Goal: Transaction & Acquisition: Purchase product/service

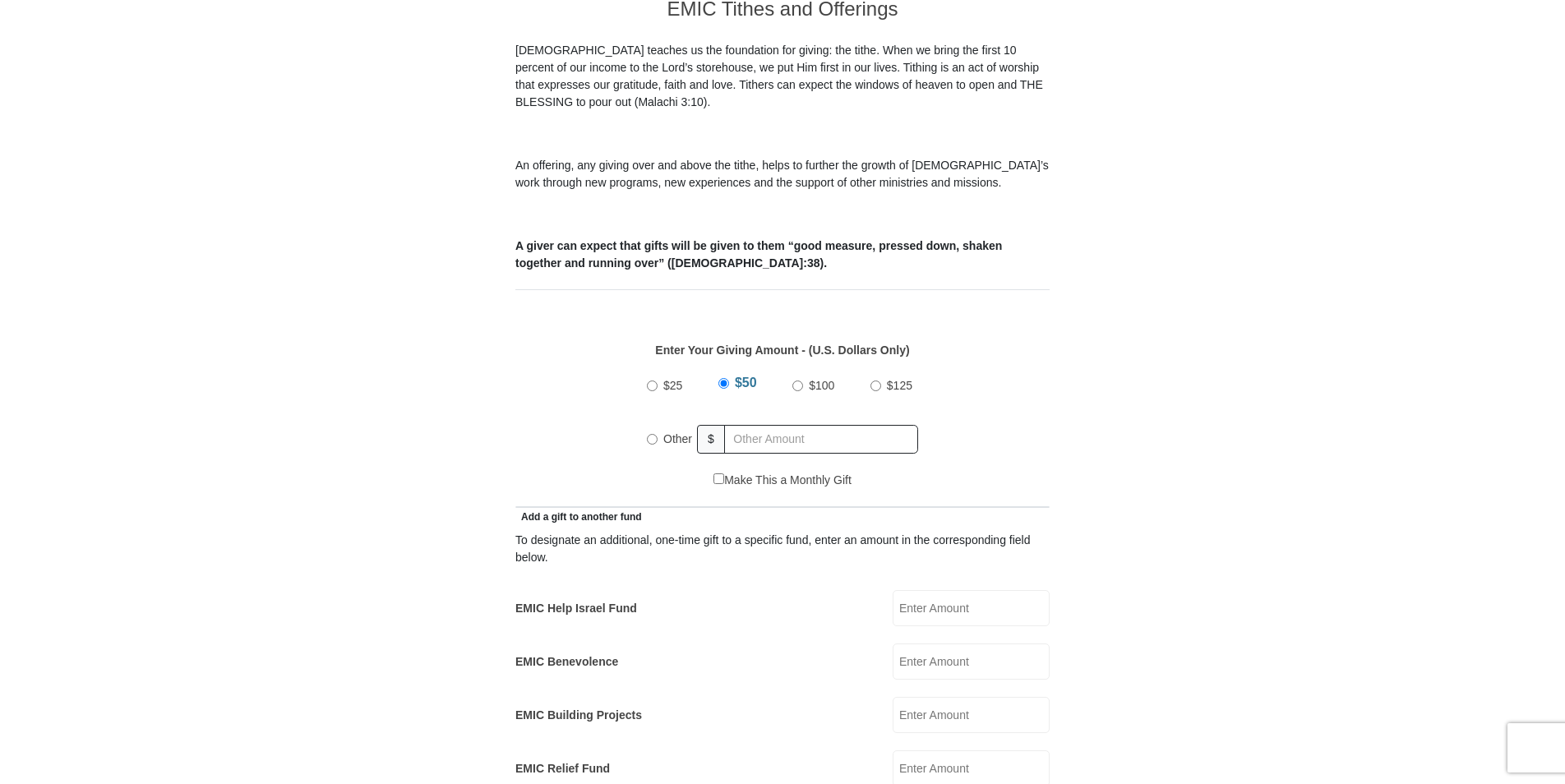
scroll to position [493, 0]
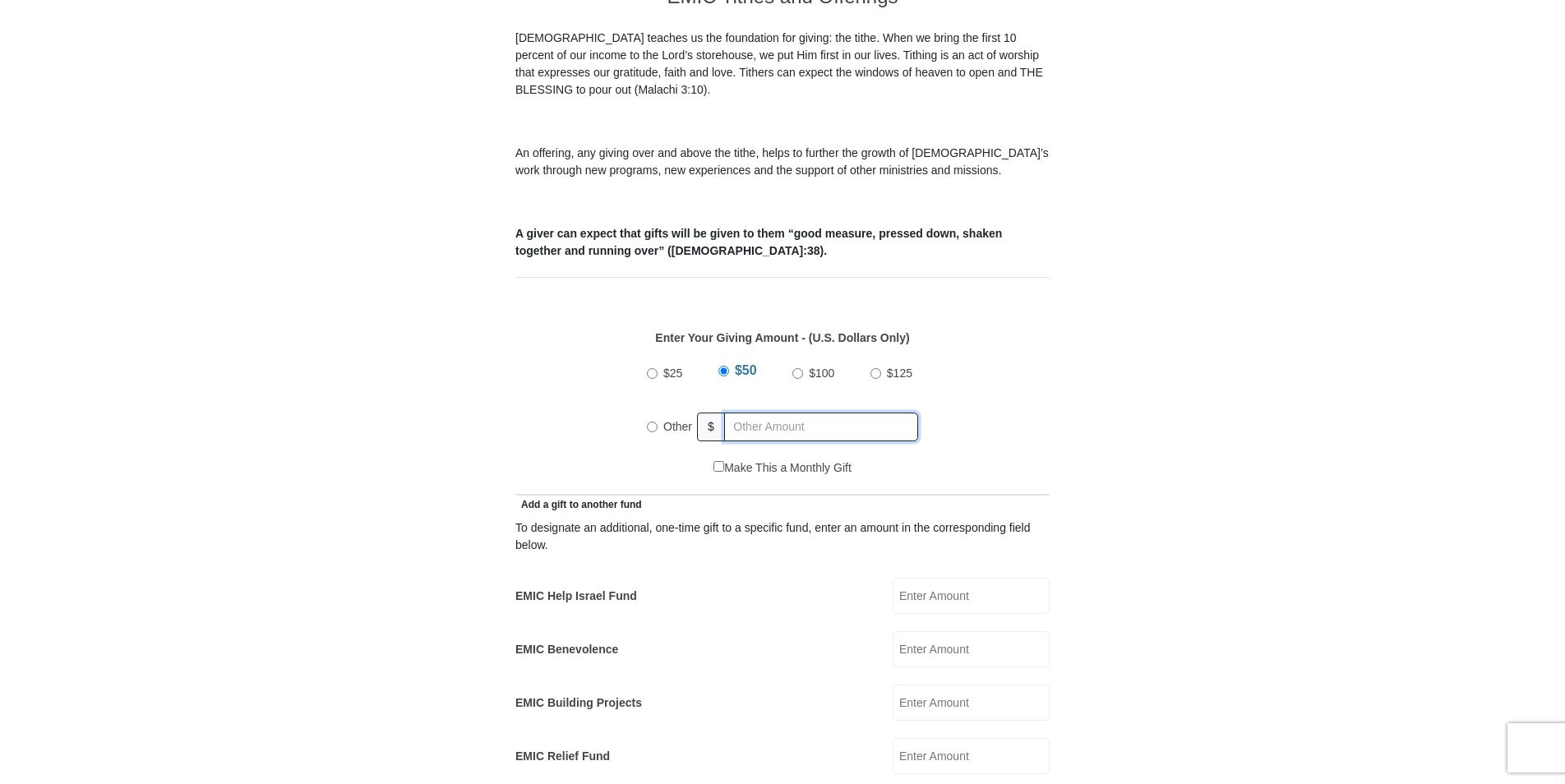
radio input "true"
click at [751, 413] on input "text" at bounding box center [824, 427] width 189 height 29
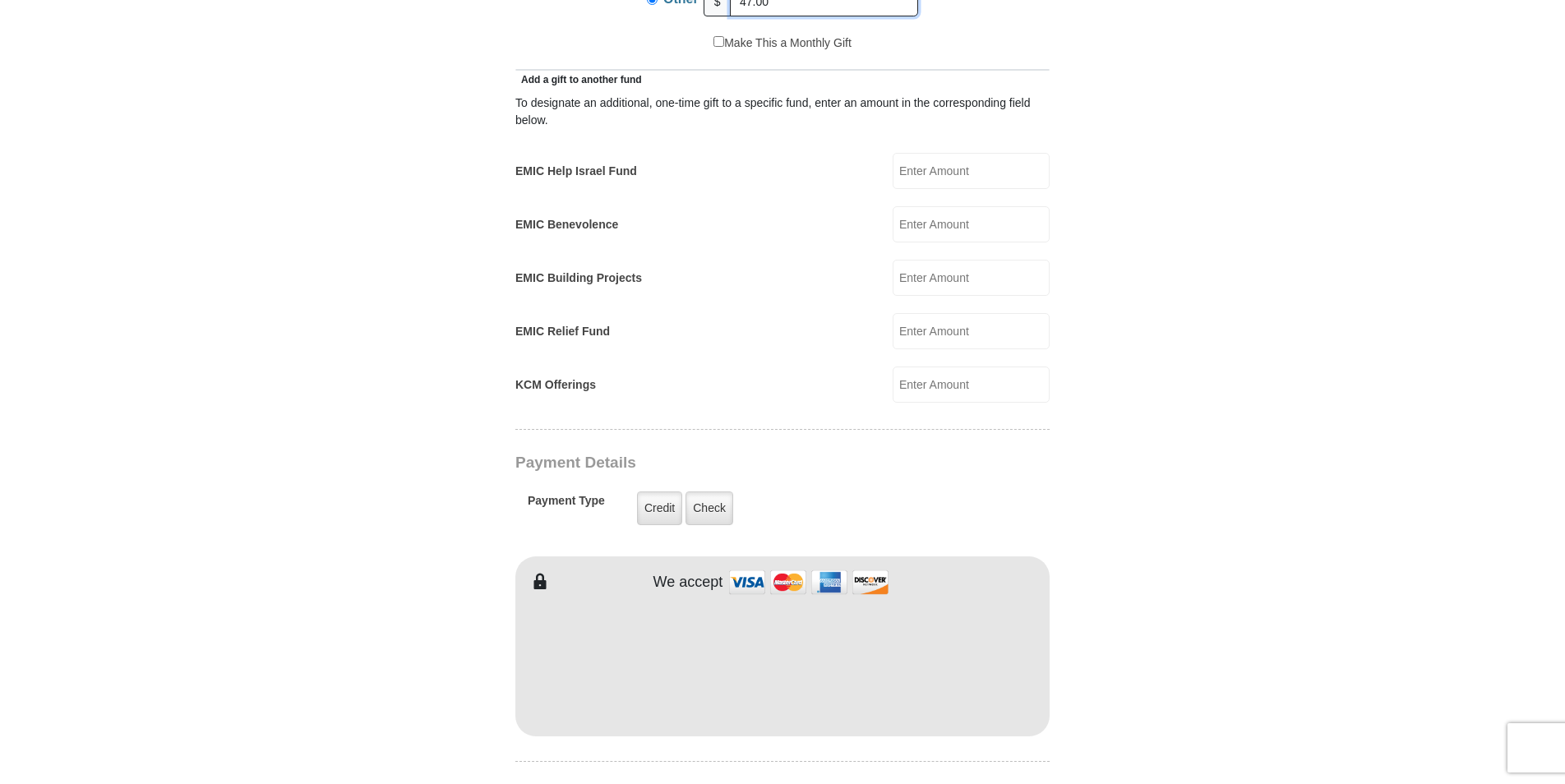
scroll to position [931, 0]
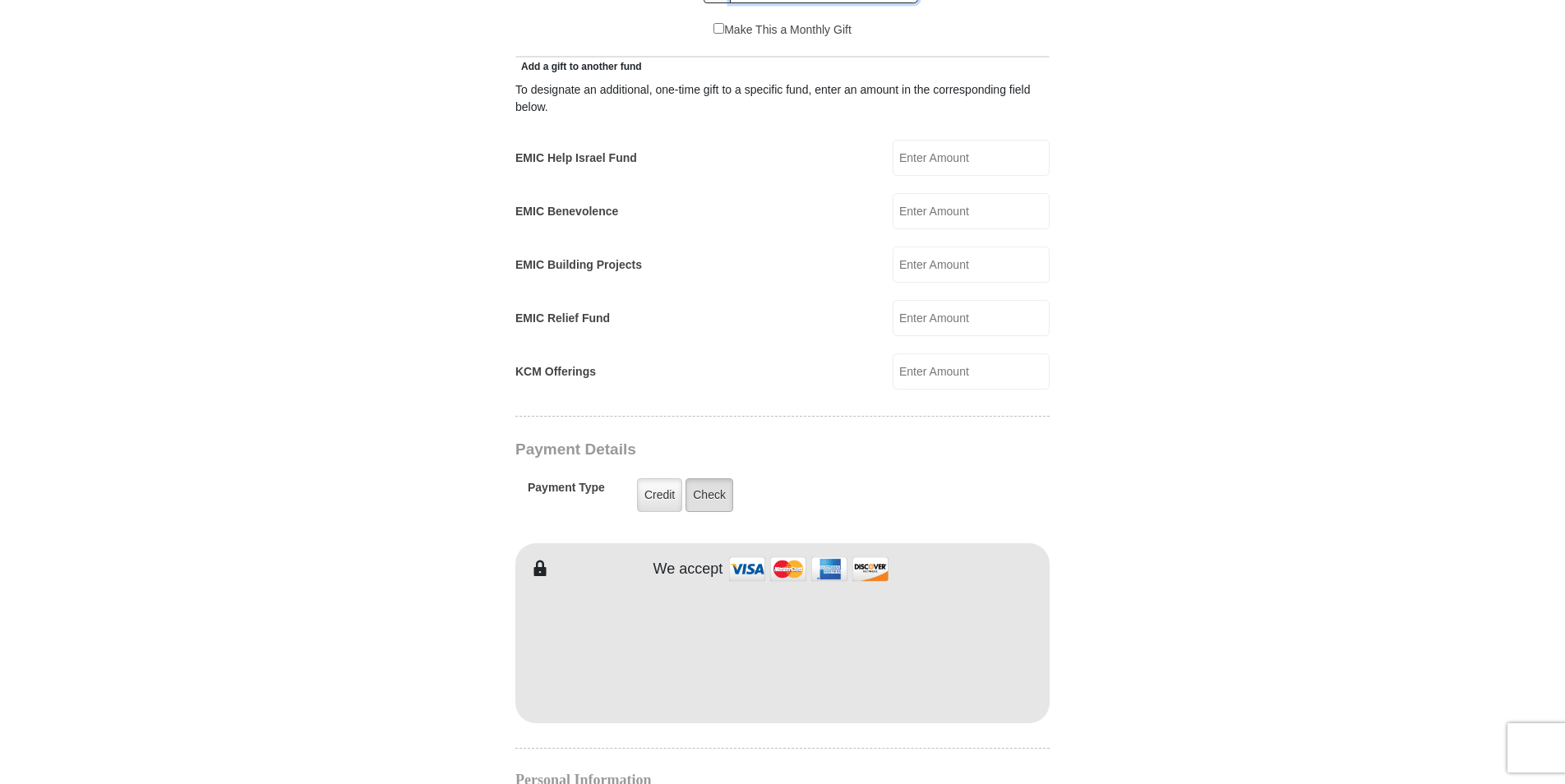
type input "47.00"
click at [706, 481] on label "Check" at bounding box center [710, 495] width 48 height 34
click at [0, 0] on input "Check" at bounding box center [0, 0] width 0 height 0
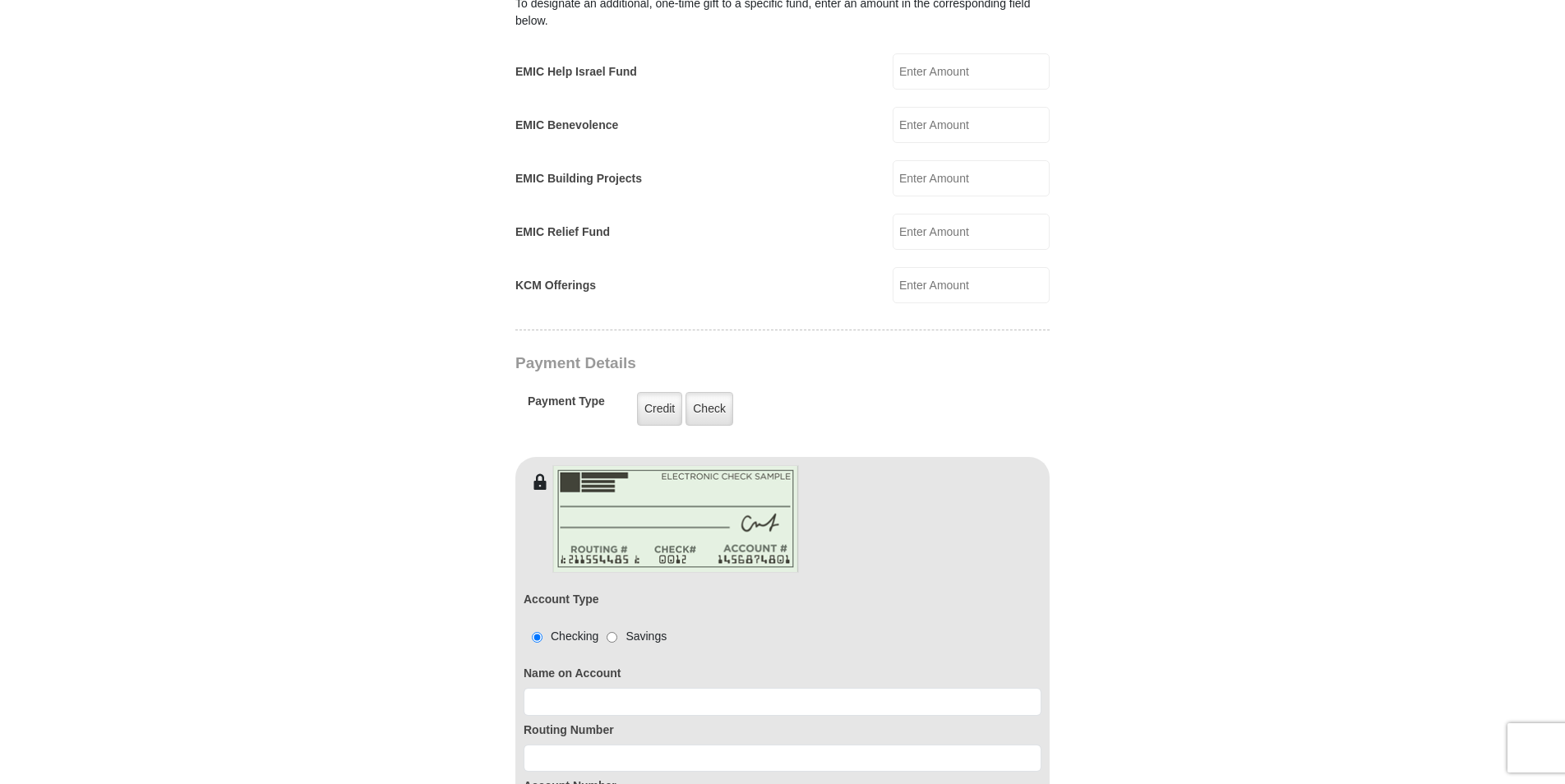
scroll to position [1315, 0]
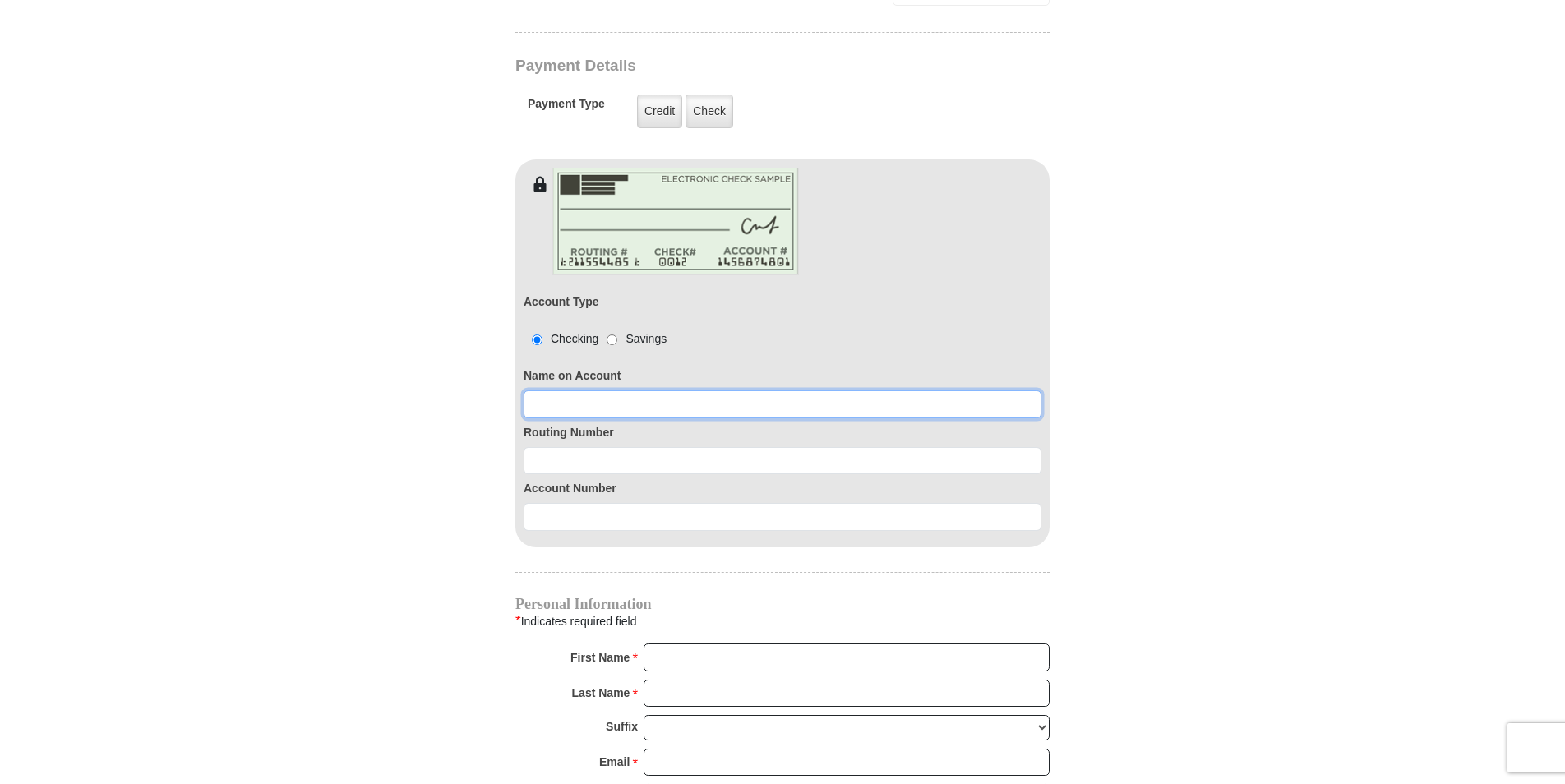
click at [661, 390] on input at bounding box center [782, 404] width 518 height 28
type input "[PERSON_NAME] [PERSON_NAME]"
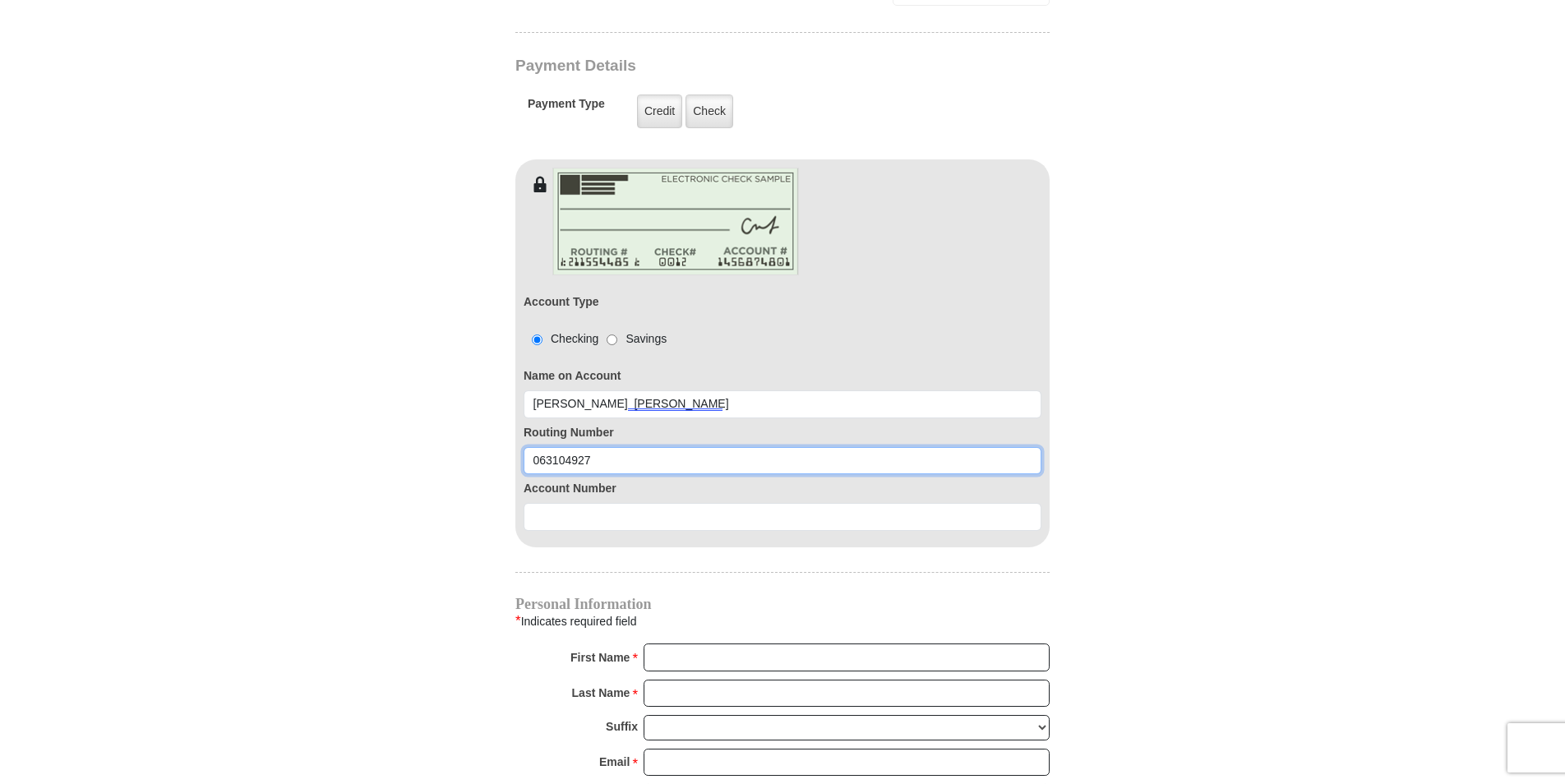
type input "063104927"
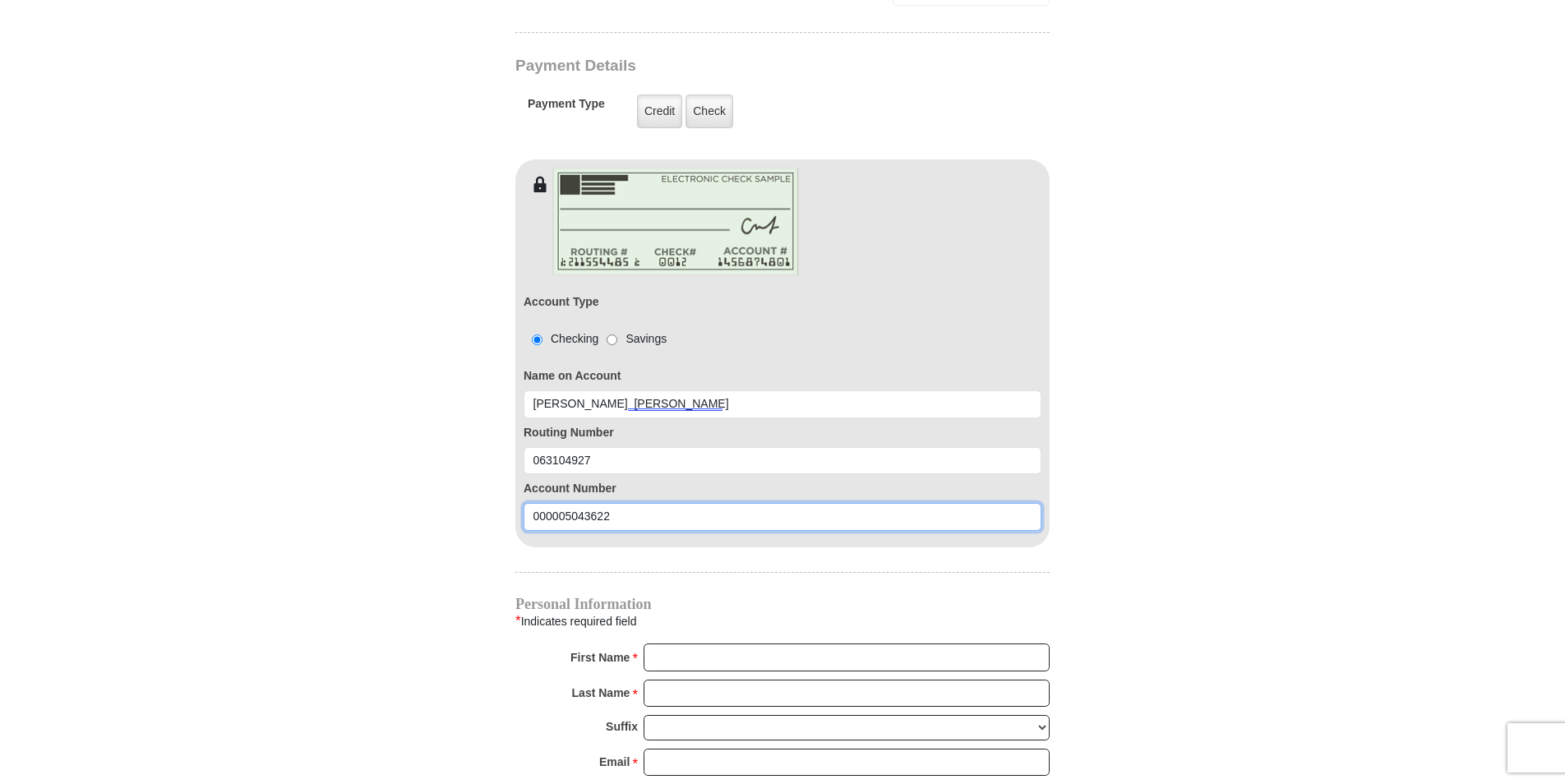
type input "000005043622"
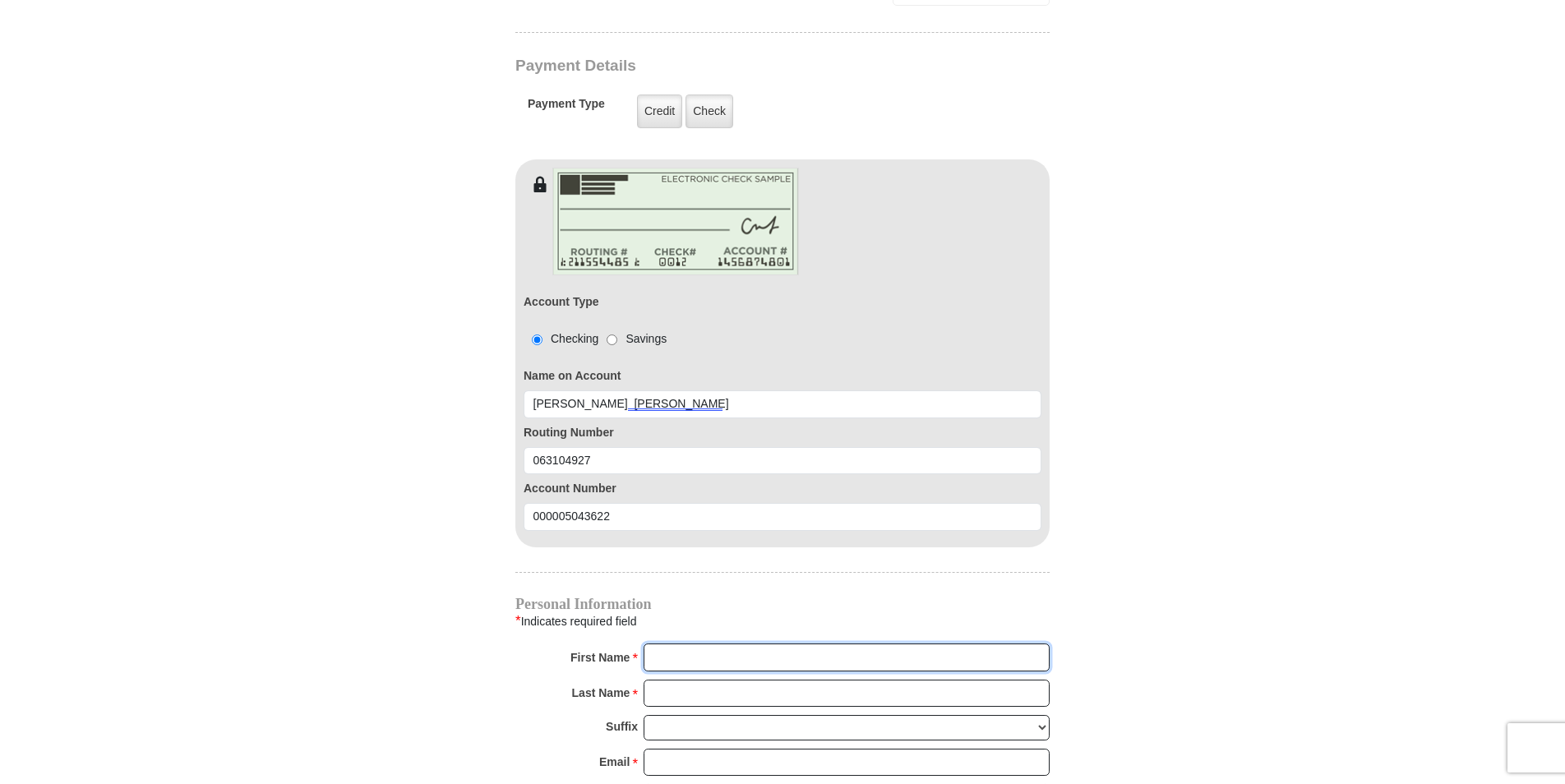
click at [661, 643] on input "First Name *" at bounding box center [846, 657] width 406 height 28
type input "[PERSON_NAME]"
type input "[EMAIL_ADDRESS][DOMAIN_NAME]"
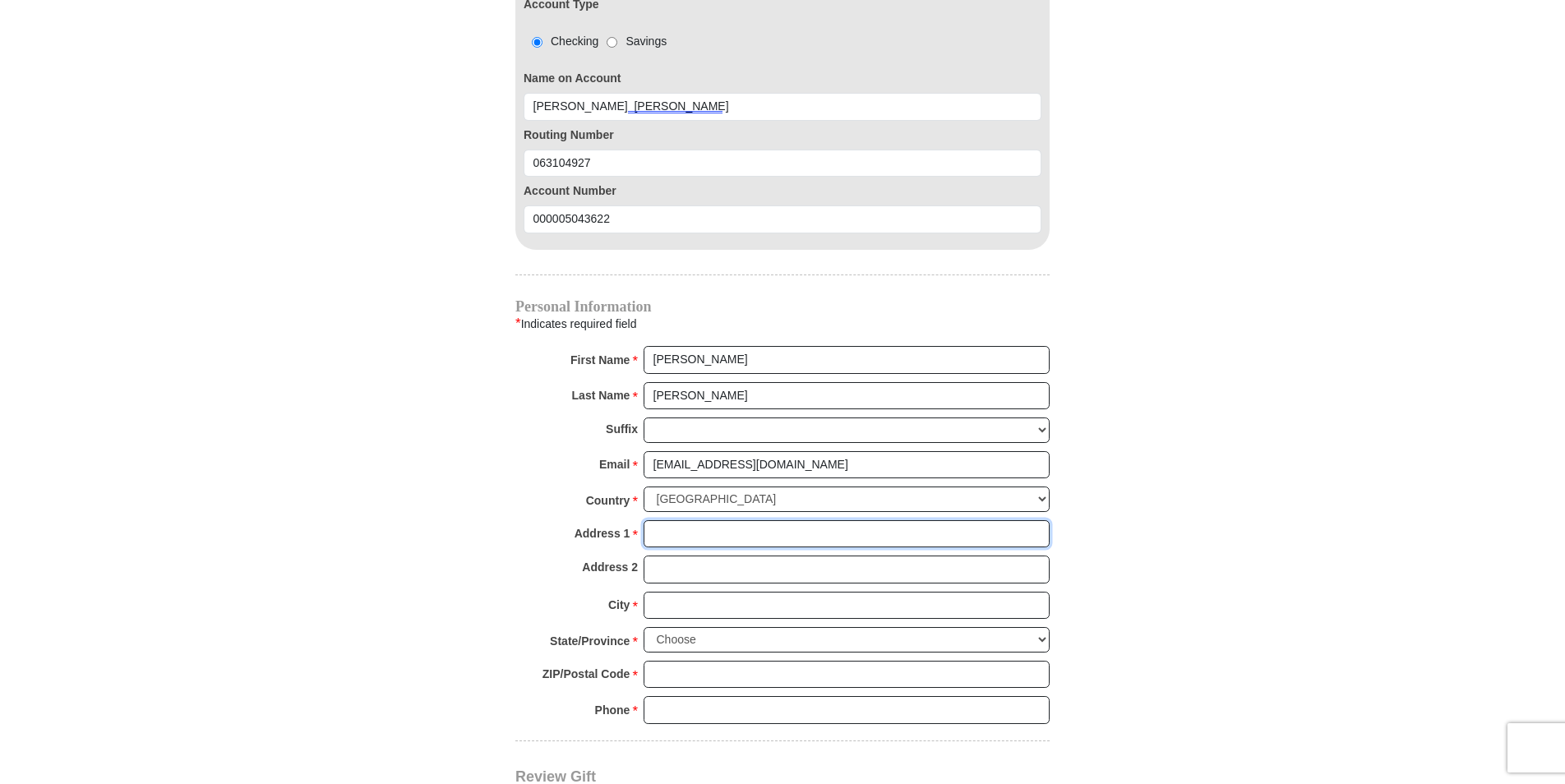
scroll to position [1734, 0]
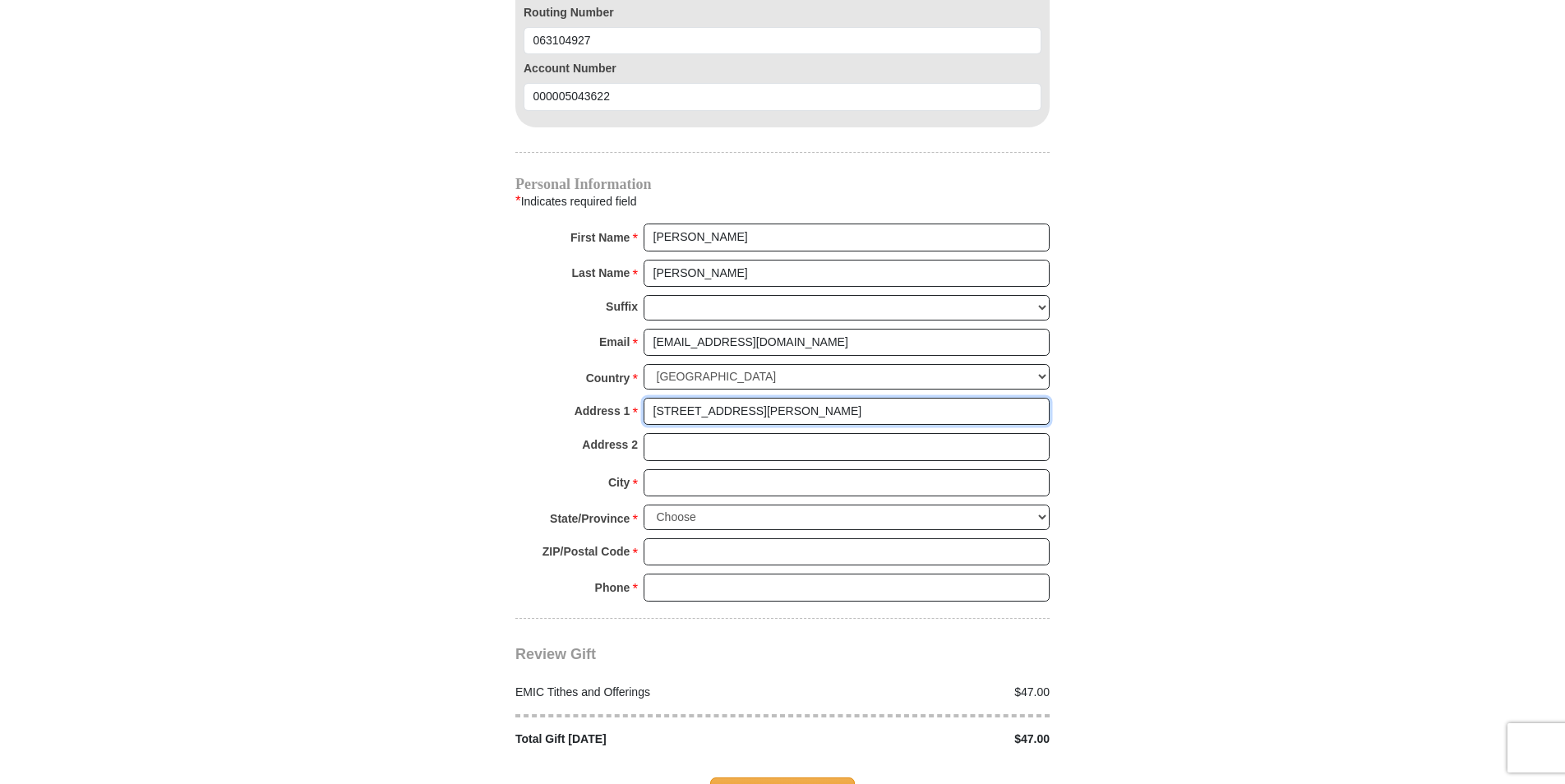
type input "[STREET_ADDRESS][PERSON_NAME]"
type input "Arcadia"
select select "FL"
type input "34266"
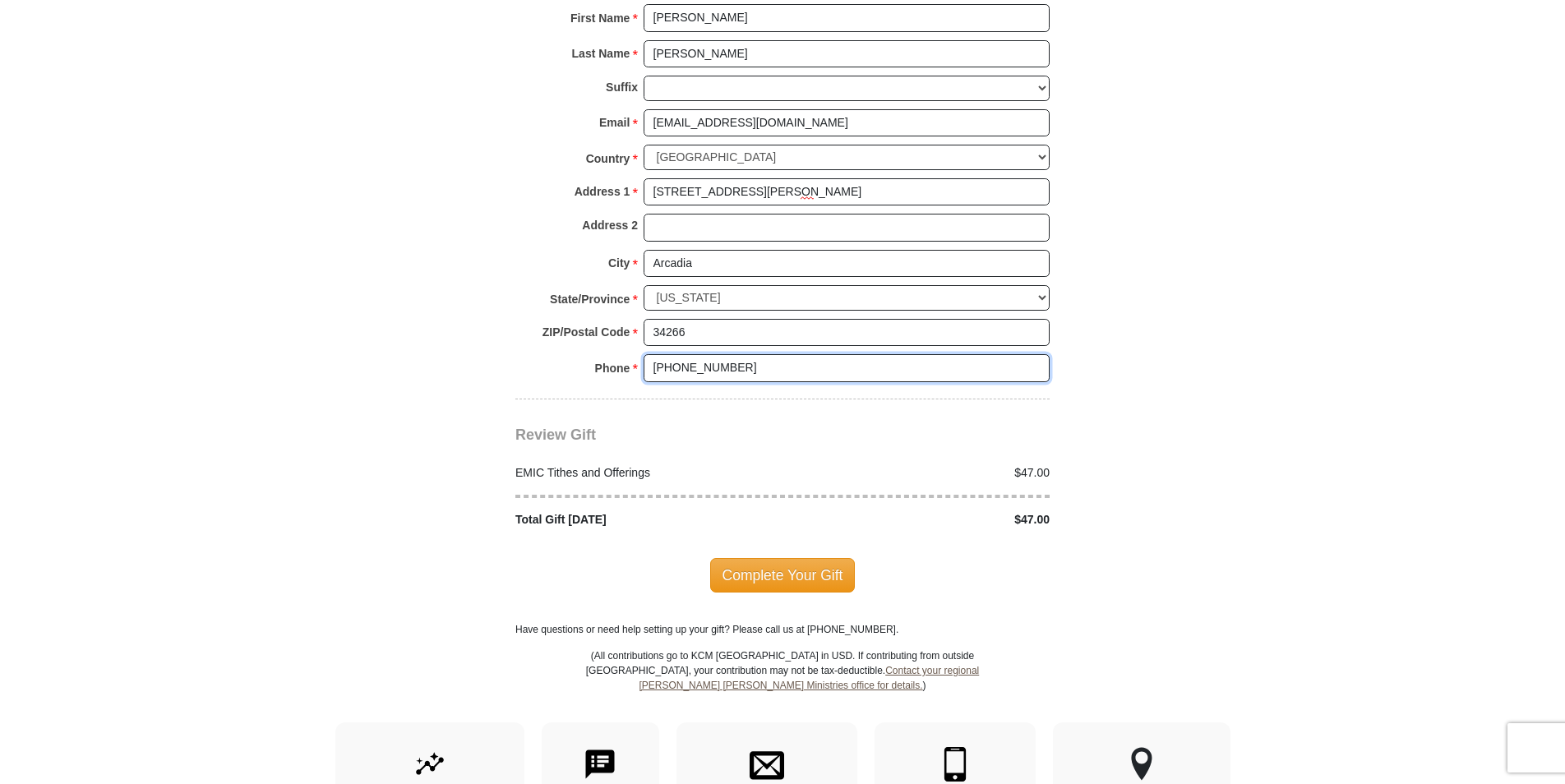
scroll to position [2008, 0]
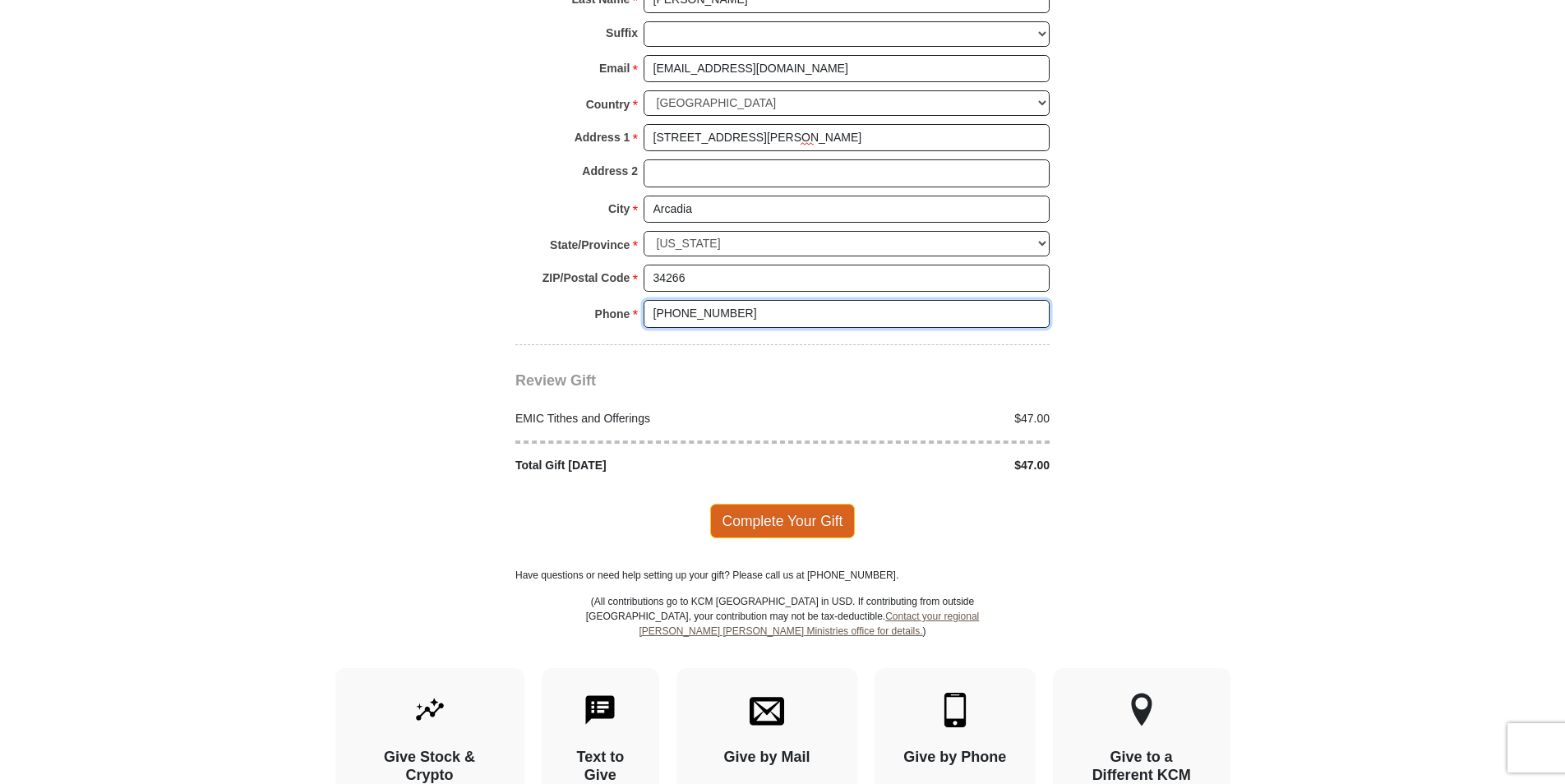
type input "[PHONE_NUMBER]"
click at [790, 507] on span "Complete Your Gift" at bounding box center [782, 521] width 146 height 35
